Goal: Task Accomplishment & Management: Use online tool/utility

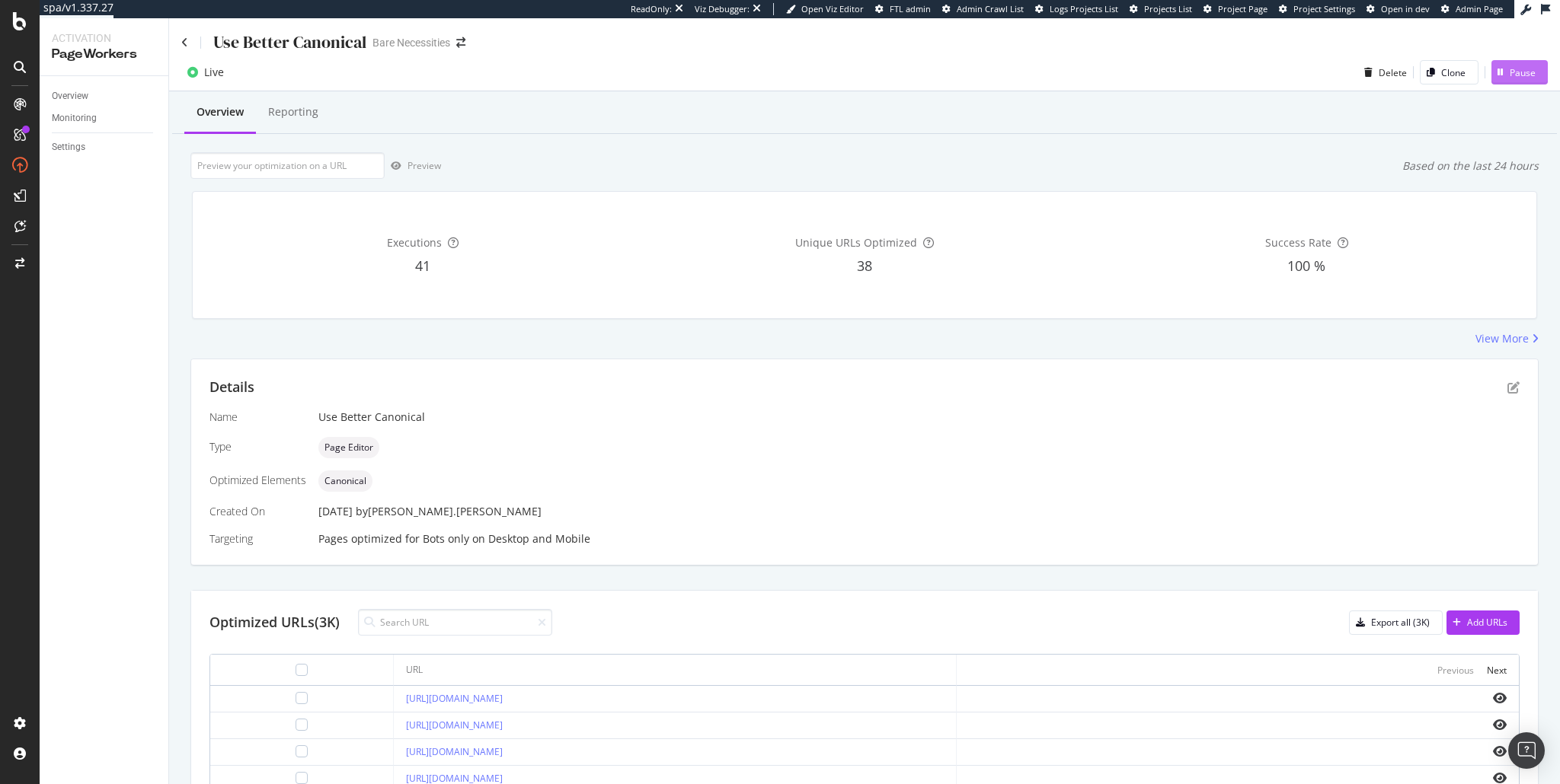
click at [1522, 76] on div "Pause" at bounding box center [1522, 73] width 26 height 13
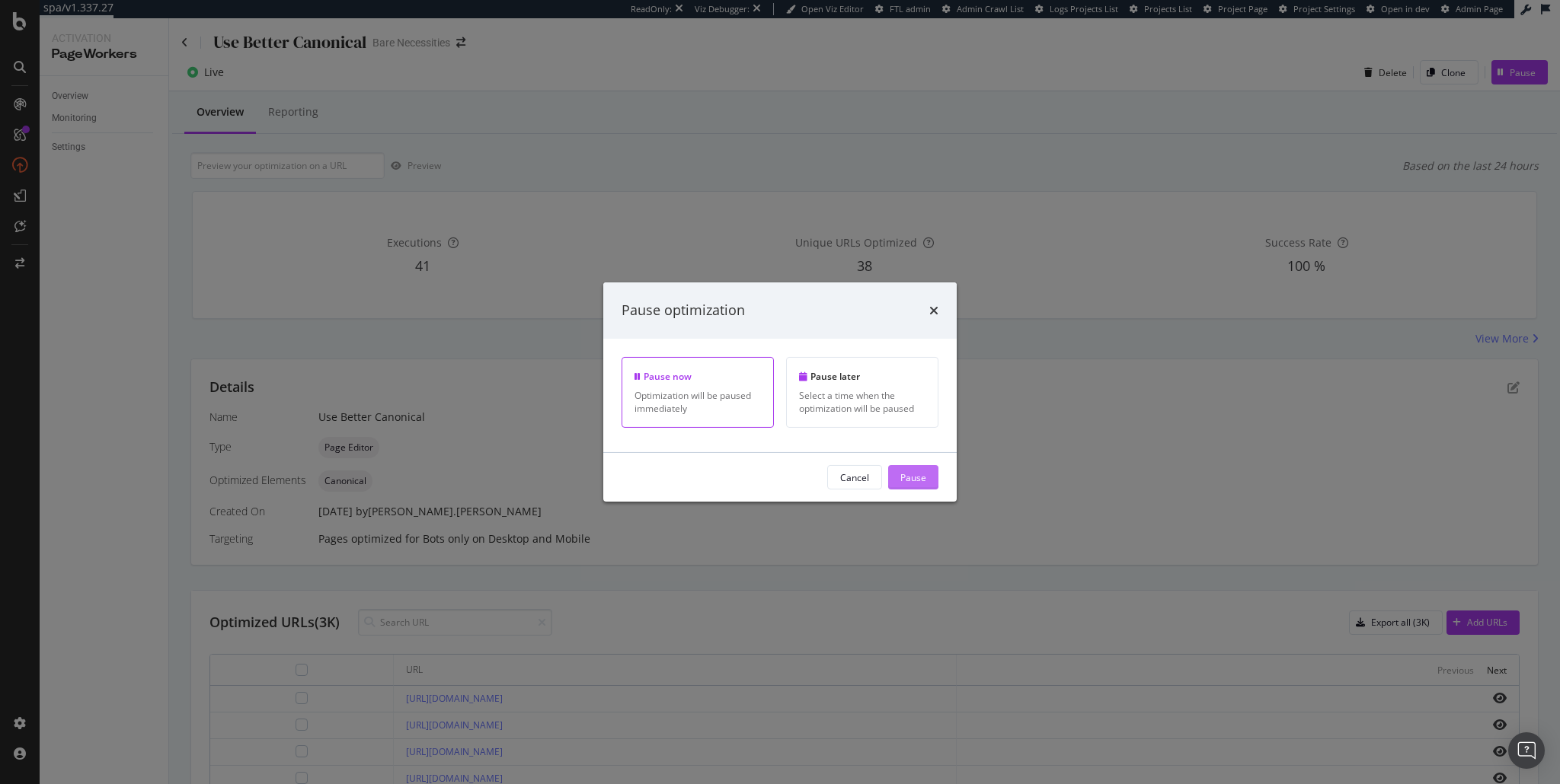
click at [913, 476] on div "Pause" at bounding box center [913, 477] width 26 height 13
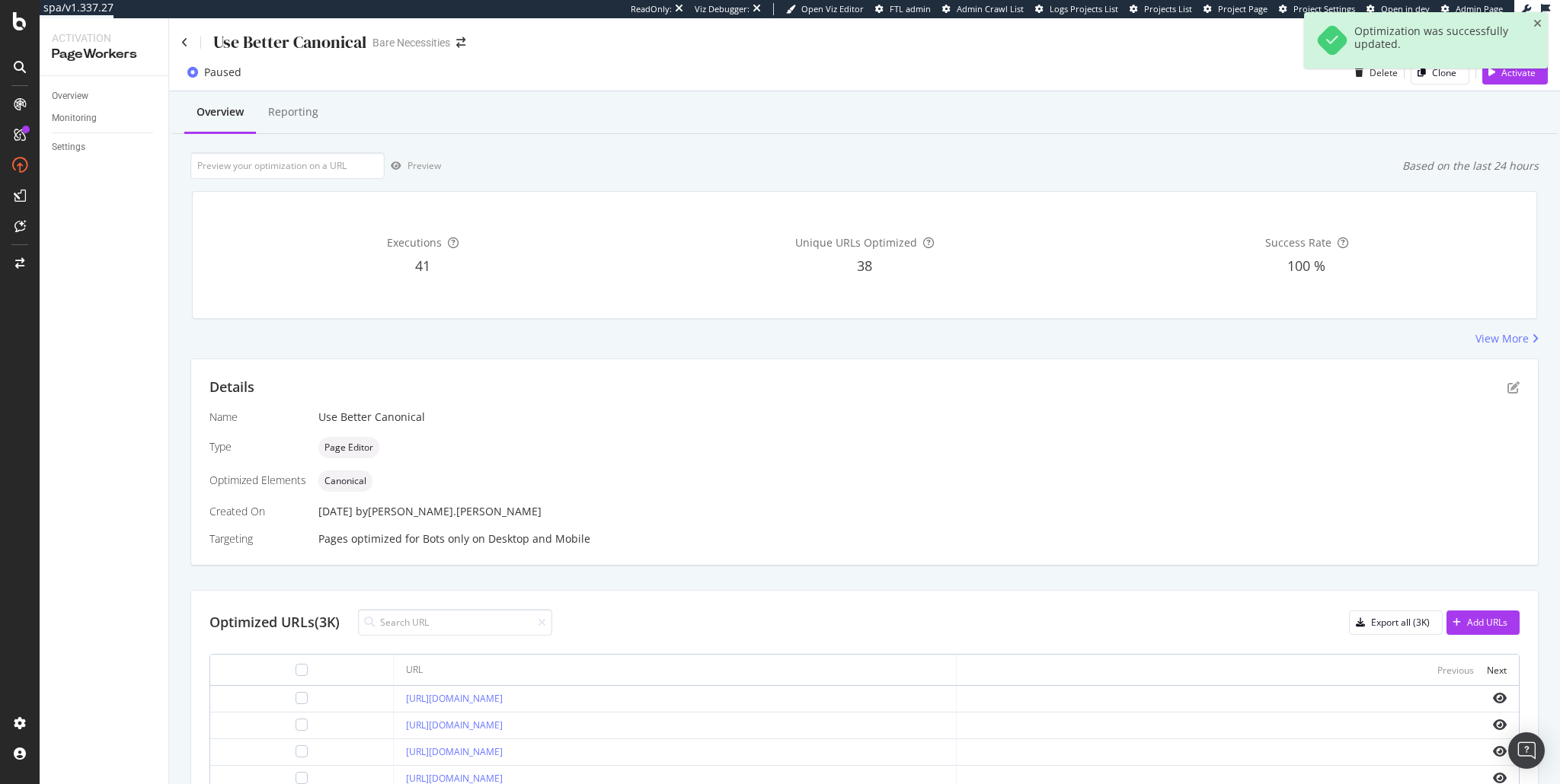
click at [671, 128] on div "Overview Reporting" at bounding box center [864, 113] width 1384 height 41
